Goal: Task Accomplishment & Management: Complete application form

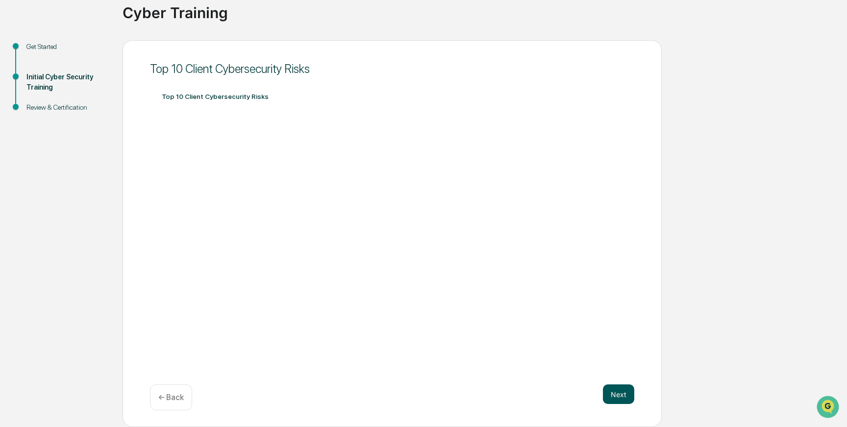
click at [617, 392] on button "Next" at bounding box center [618, 395] width 31 height 20
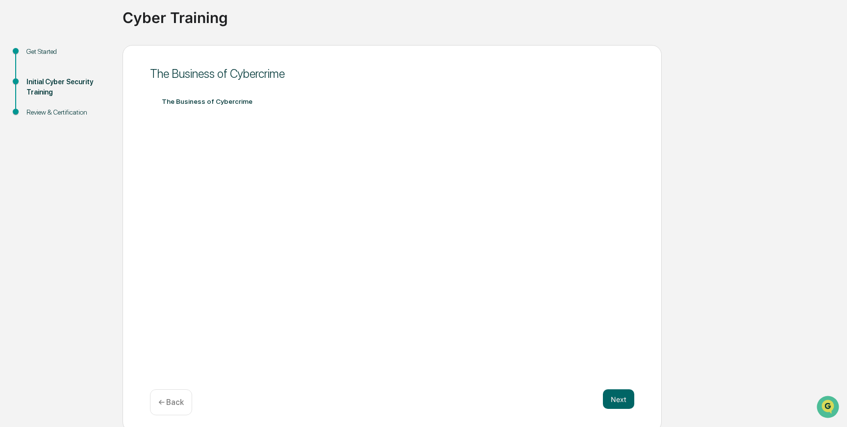
scroll to position [76, 0]
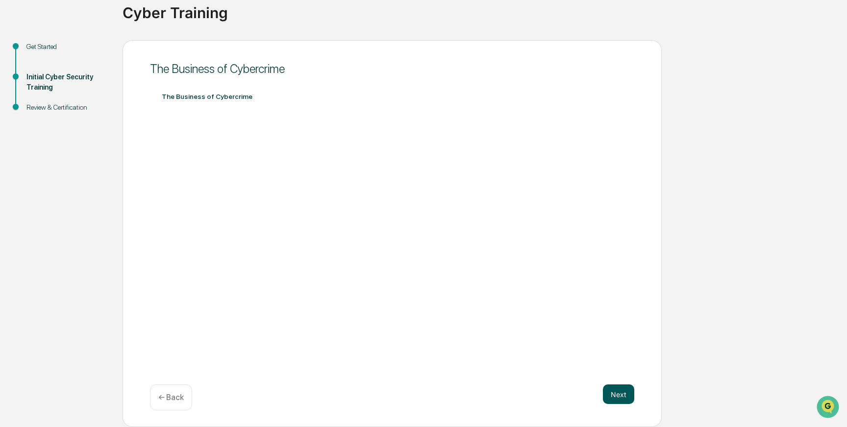
click at [620, 390] on button "Next" at bounding box center [618, 395] width 31 height 20
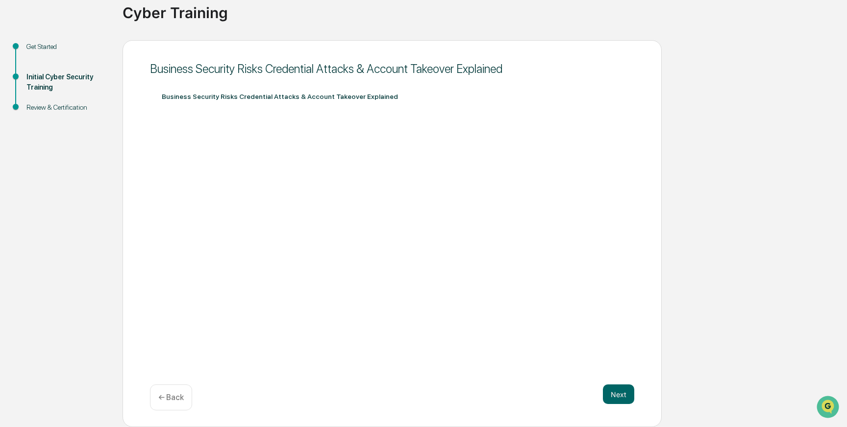
click at [175, 396] on p "← Back" at bounding box center [170, 397] width 25 height 9
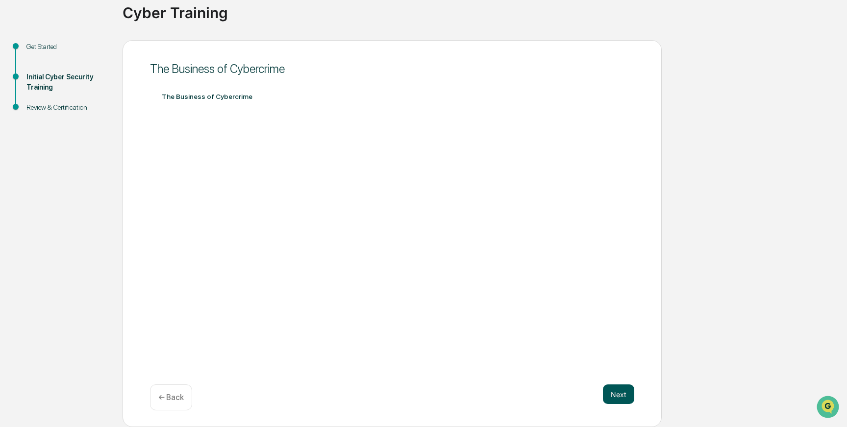
click at [625, 394] on button "Next" at bounding box center [618, 395] width 31 height 20
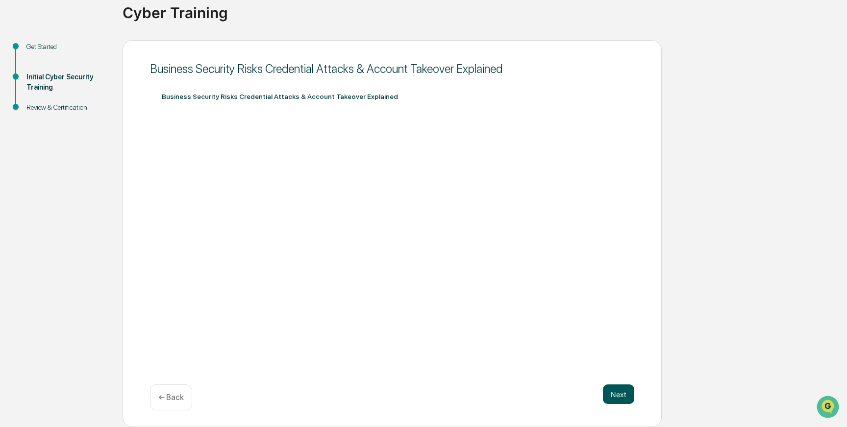
click at [619, 389] on button "Next" at bounding box center [618, 395] width 31 height 20
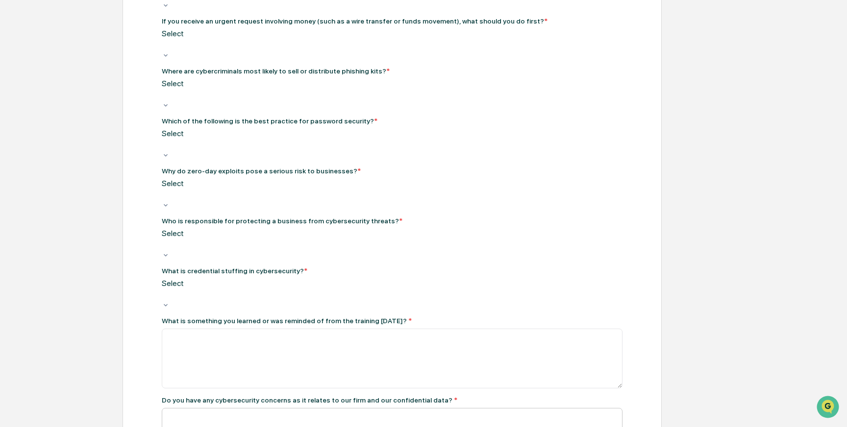
scroll to position [226, 0]
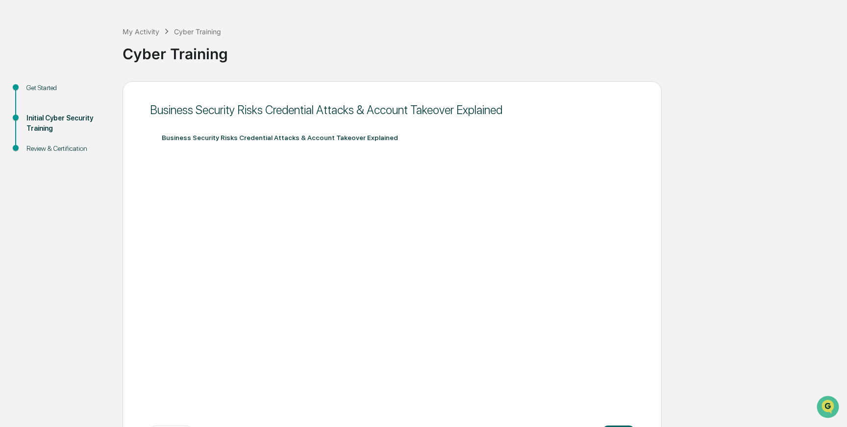
scroll to position [76, 0]
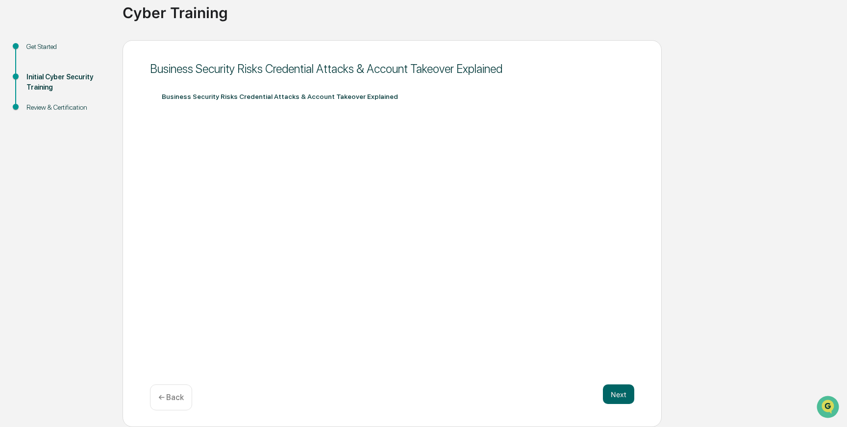
click at [175, 392] on div "← Back" at bounding box center [171, 398] width 42 height 26
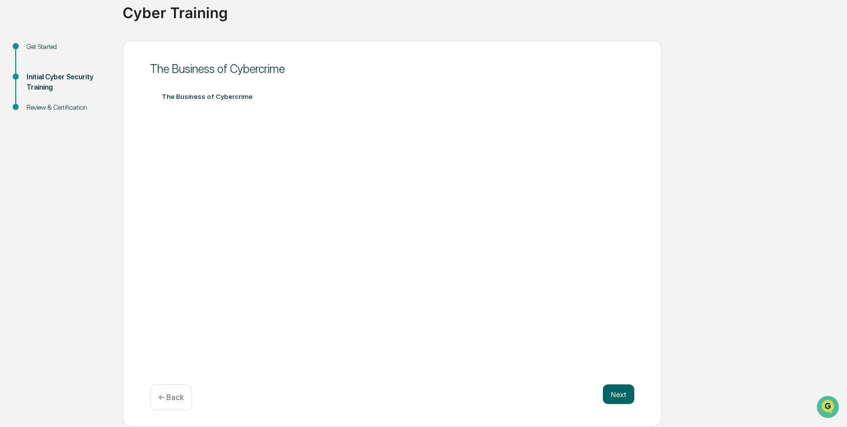
click at [181, 391] on div "← Back" at bounding box center [171, 398] width 42 height 26
click at [619, 397] on button "Next" at bounding box center [618, 395] width 31 height 20
click at [698, 368] on div "Get Started Initial Cyber Security Training Review & Certification The Business…" at bounding box center [423, 234] width 837 height 388
click at [619, 394] on button "Next" at bounding box center [618, 395] width 31 height 20
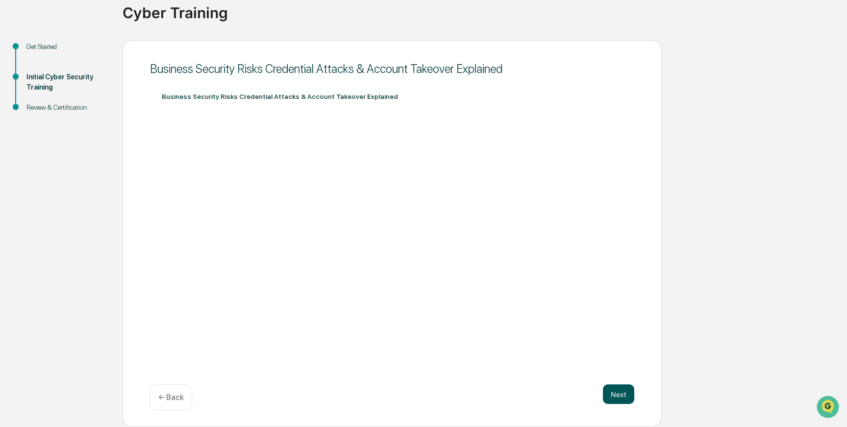
click at [619, 397] on button "Next" at bounding box center [618, 395] width 31 height 20
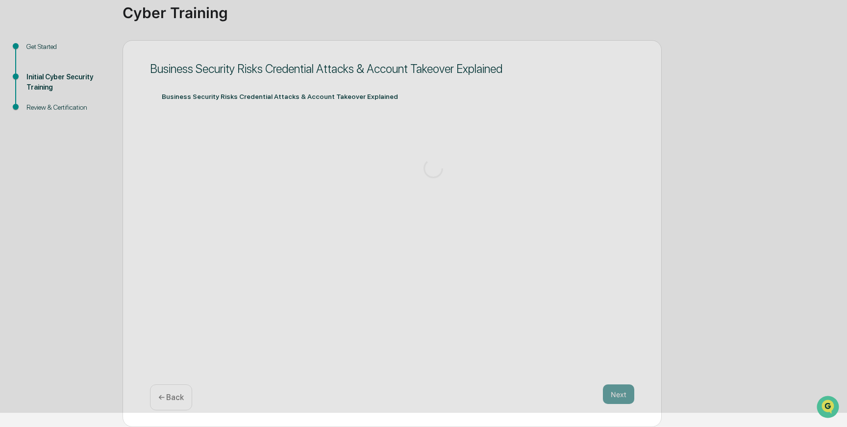
scroll to position [0, 0]
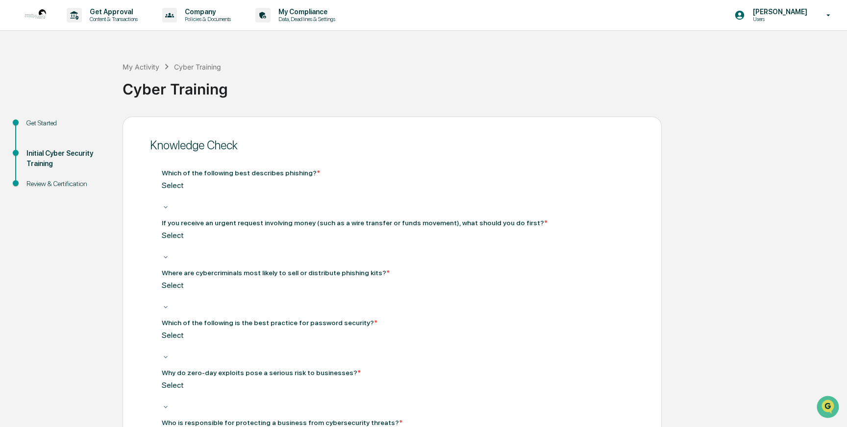
click at [164, 193] on div at bounding box center [163, 196] width 1 height 11
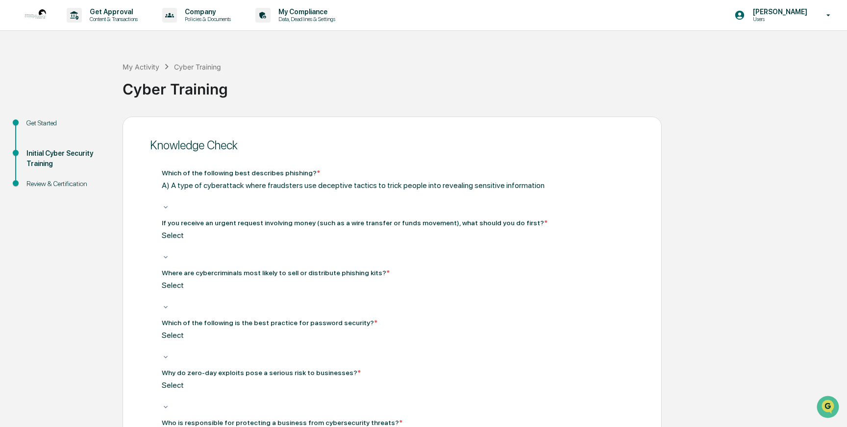
click at [164, 241] on div at bounding box center [163, 246] width 1 height 11
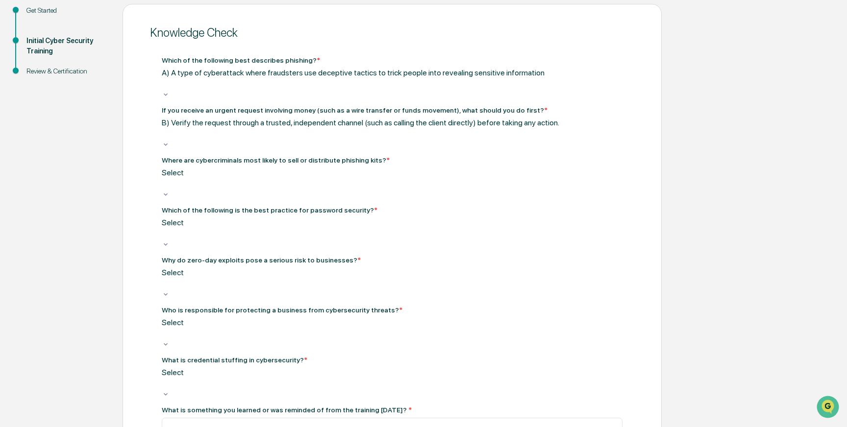
scroll to position [114, 0]
click at [164, 177] on div at bounding box center [163, 182] width 1 height 11
click at [164, 227] on div at bounding box center [163, 232] width 1 height 11
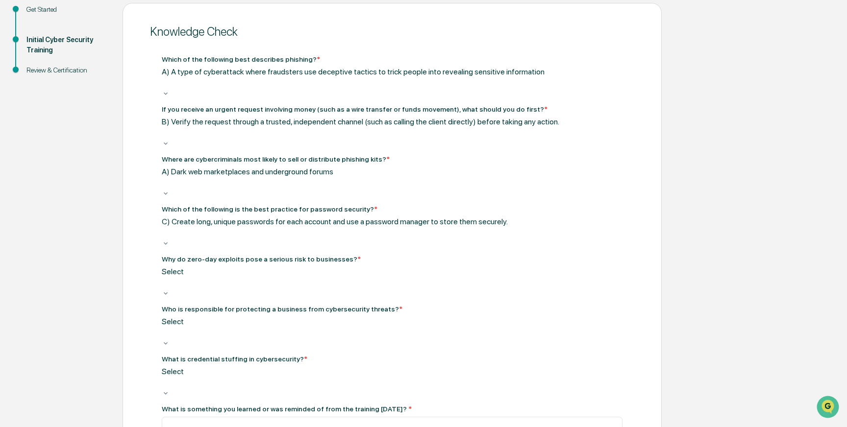
click at [164, 277] on div at bounding box center [163, 282] width 1 height 11
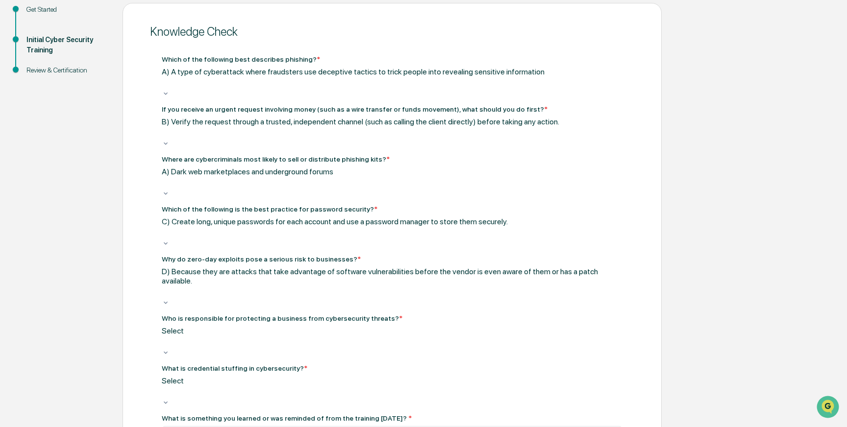
click at [164, 337] on div at bounding box center [163, 342] width 1 height 11
click at [227, 376] on div "Select" at bounding box center [392, 387] width 461 height 23
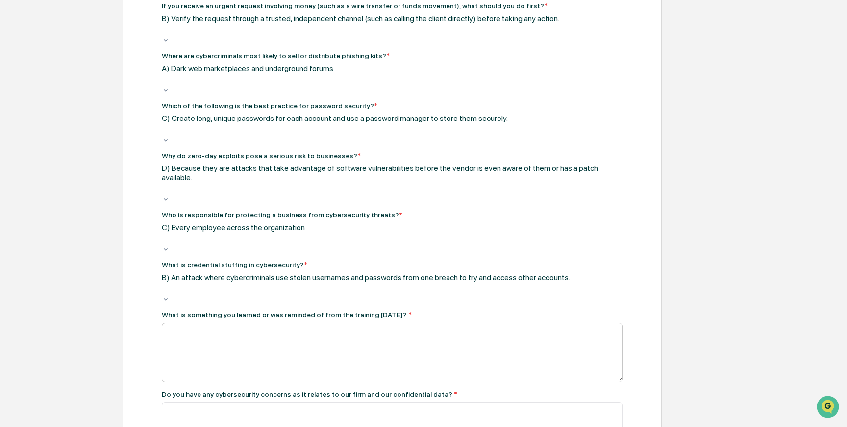
scroll to position [221, 0]
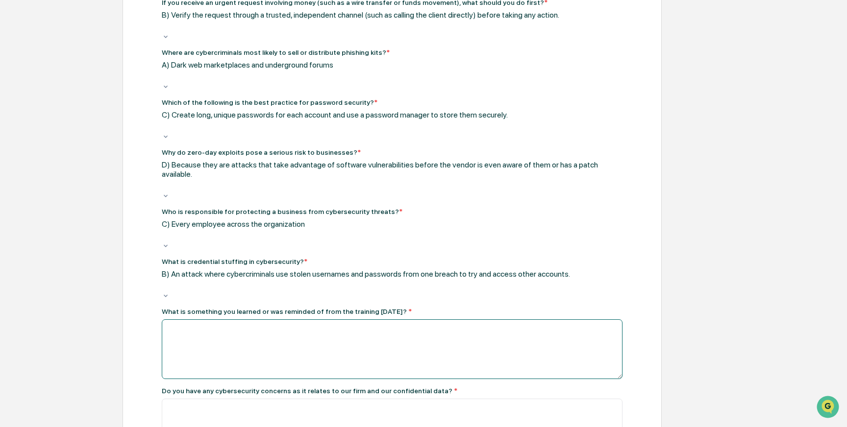
click at [187, 320] on textarea at bounding box center [392, 350] width 461 height 60
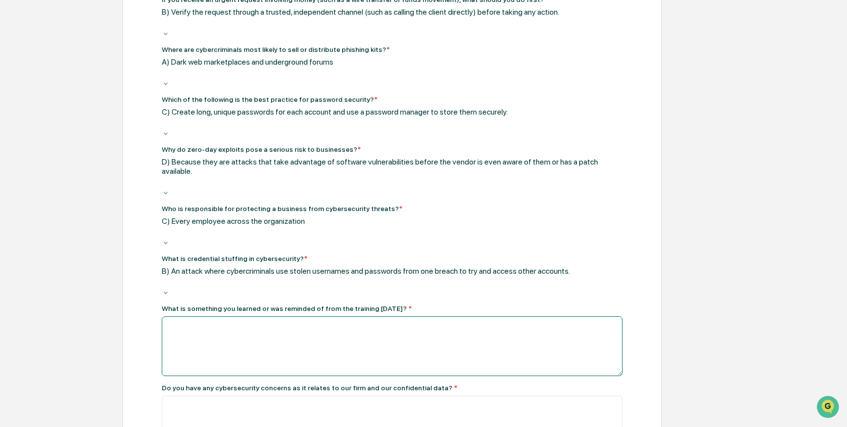
scroll to position [226, 0]
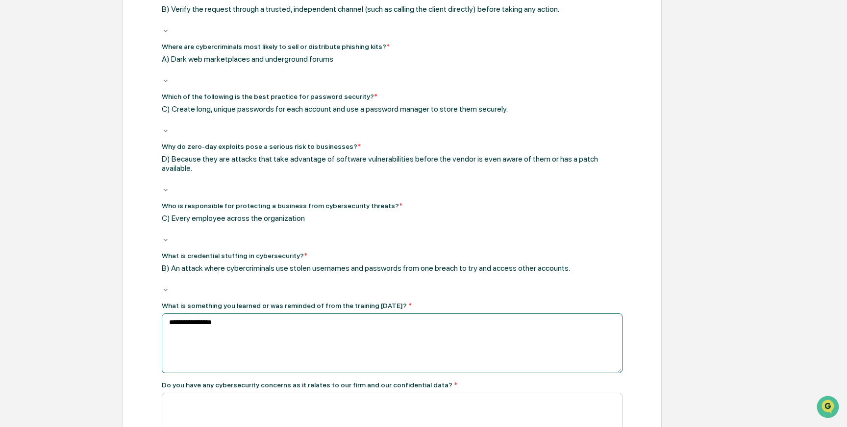
type textarea "**********"
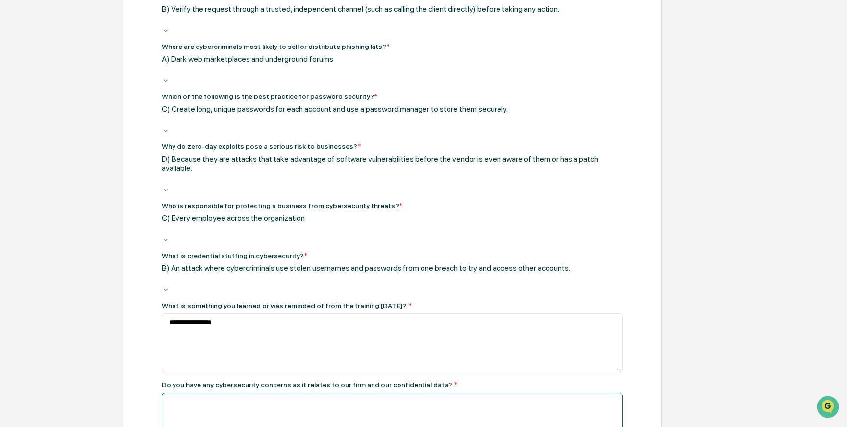
click at [191, 393] on textarea at bounding box center [392, 423] width 461 height 60
type textarea "**"
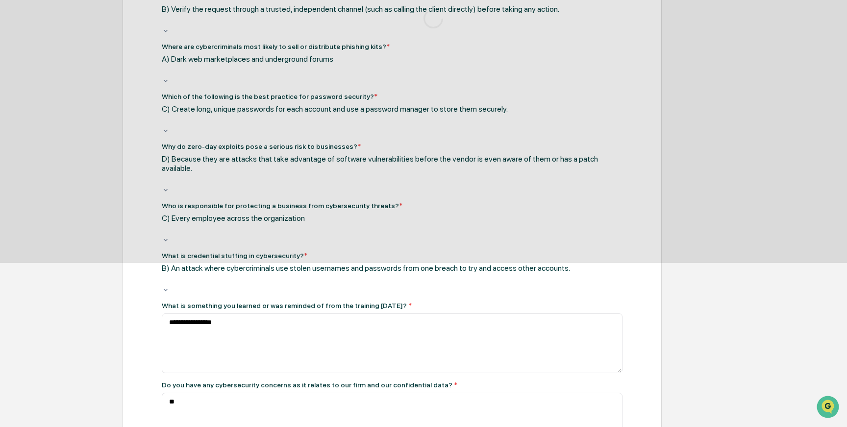
scroll to position [0, 0]
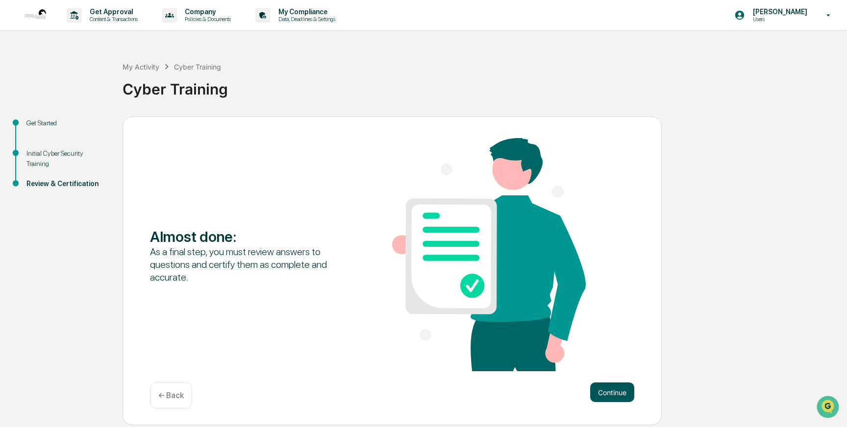
click at [620, 394] on button "Continue" at bounding box center [612, 393] width 44 height 20
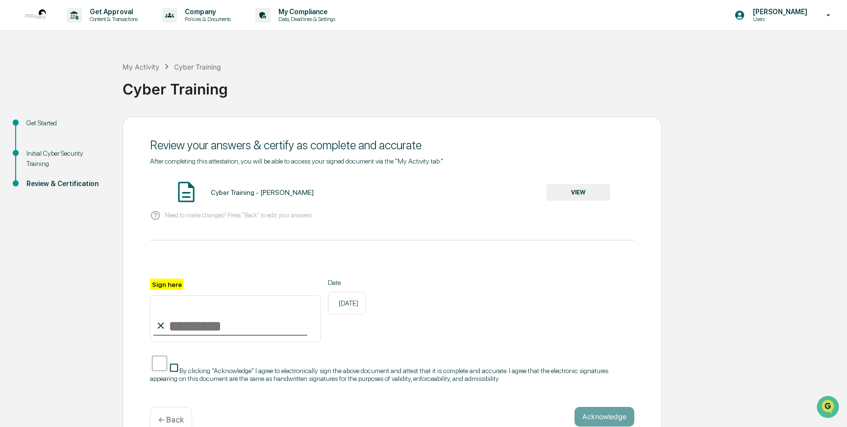
click at [580, 190] on button "VIEW" at bounding box center [579, 192] width 64 height 17
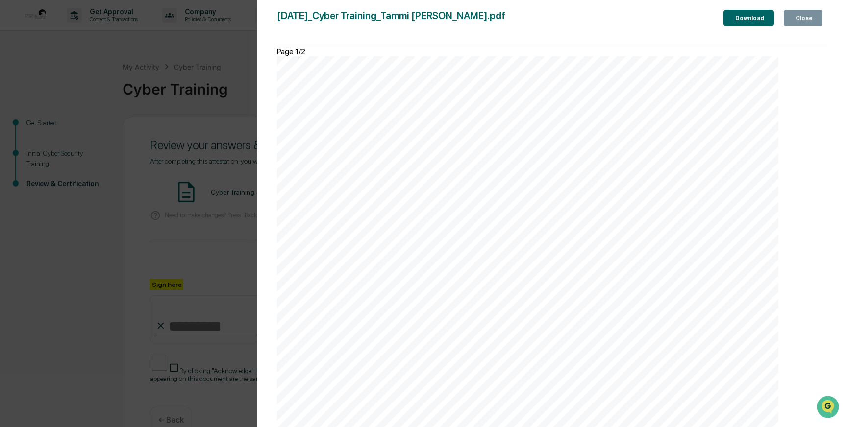
click at [796, 17] on div "Close" at bounding box center [803, 18] width 19 height 7
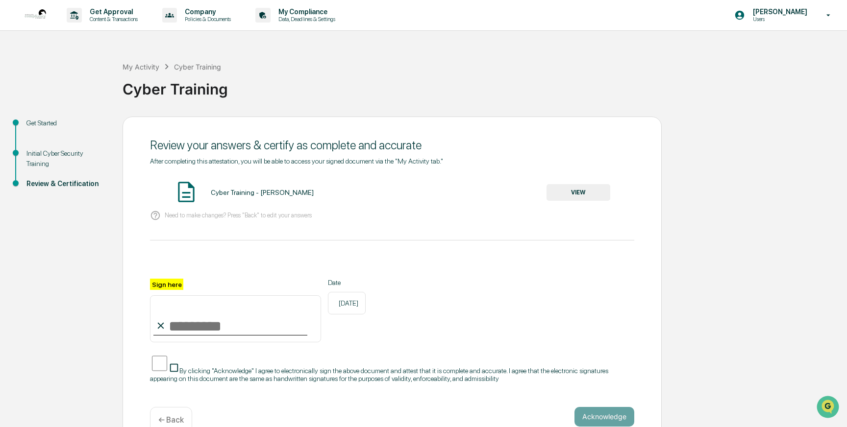
scroll to position [13, 0]
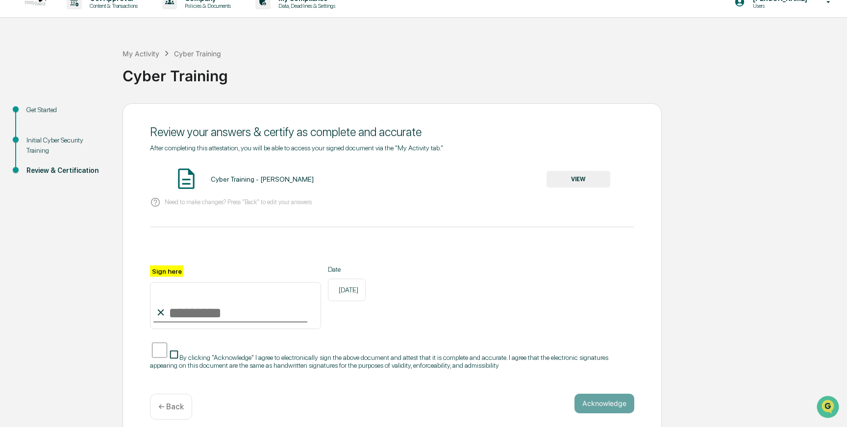
click at [181, 313] on input "Sign here" at bounding box center [235, 305] width 171 height 47
type input "**********"
click at [590, 394] on button "Acknowledge" at bounding box center [605, 404] width 60 height 20
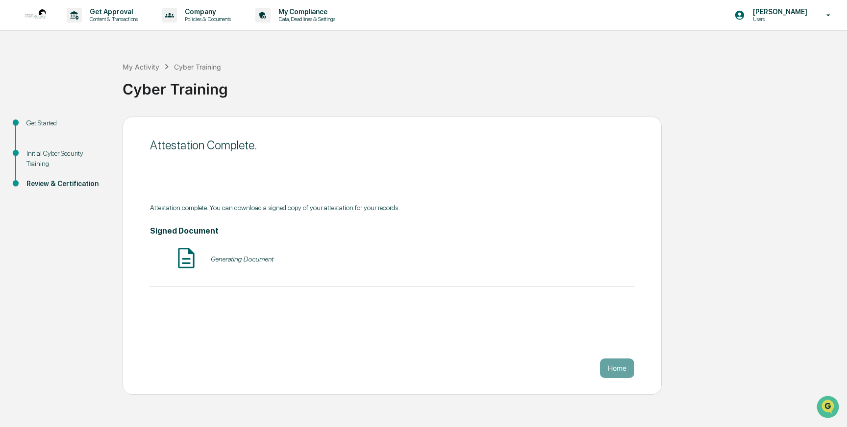
scroll to position [0, 0]
click at [609, 366] on button "Home" at bounding box center [617, 369] width 34 height 20
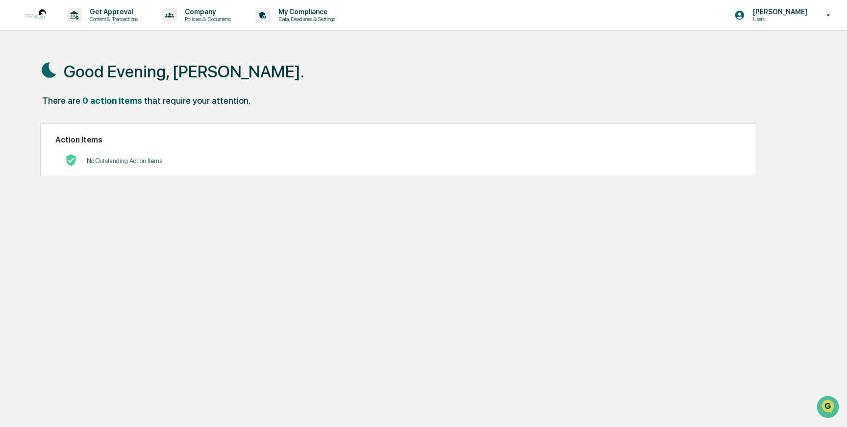
click at [42, 12] on img at bounding box center [36, 15] width 24 height 24
